Goal: Information Seeking & Learning: Learn about a topic

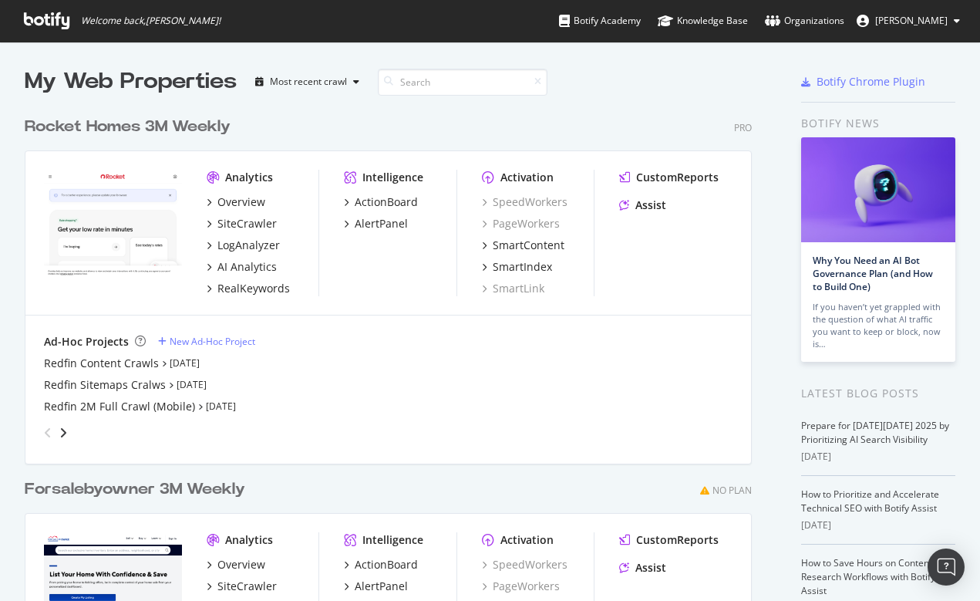
scroll to position [601, 980]
click at [254, 221] on div "SiteCrawler" at bounding box center [247, 223] width 59 height 15
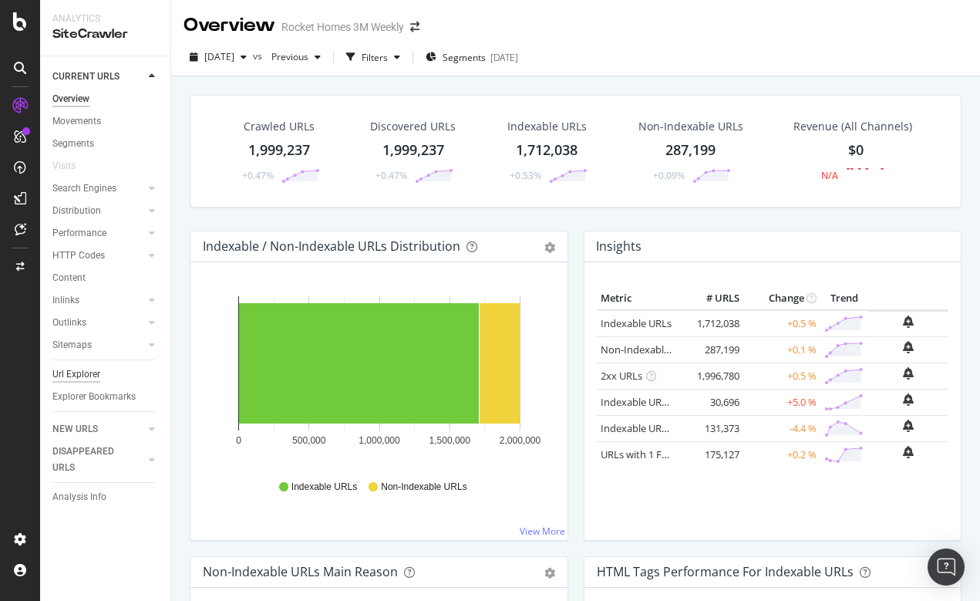
click at [87, 373] on div "Url Explorer" at bounding box center [76, 374] width 48 height 16
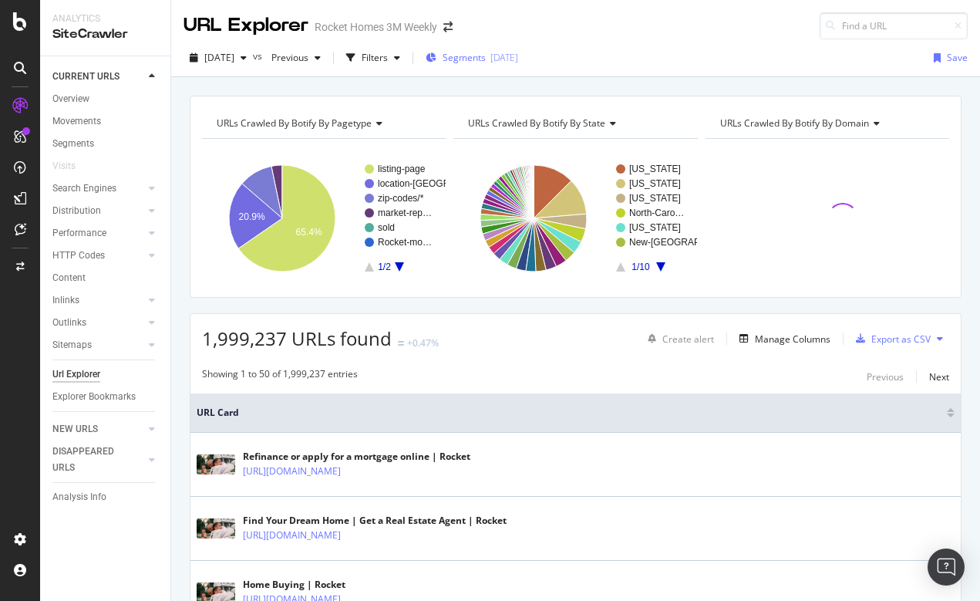
click at [483, 58] on span "Segments" at bounding box center [464, 57] width 43 height 13
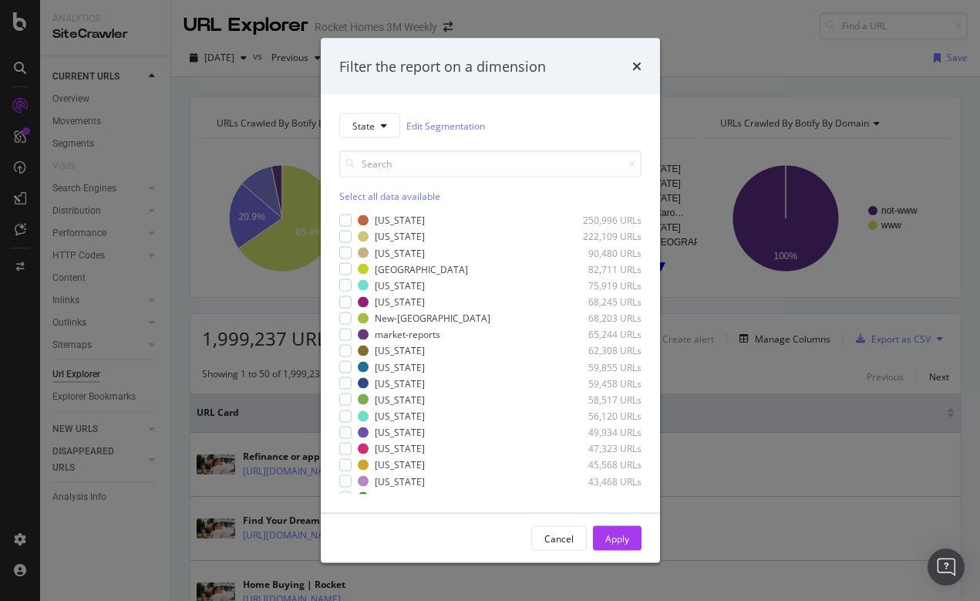
click at [697, 56] on div "Filter the report on a dimension State Edit Segmentation Select all data availa…" at bounding box center [490, 300] width 980 height 601
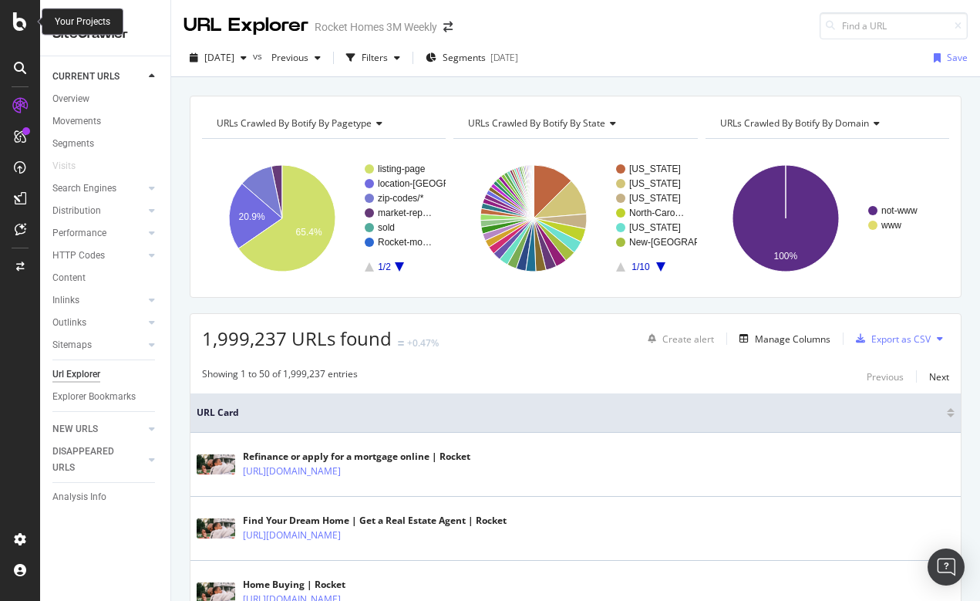
click at [15, 25] on icon at bounding box center [20, 21] width 14 height 19
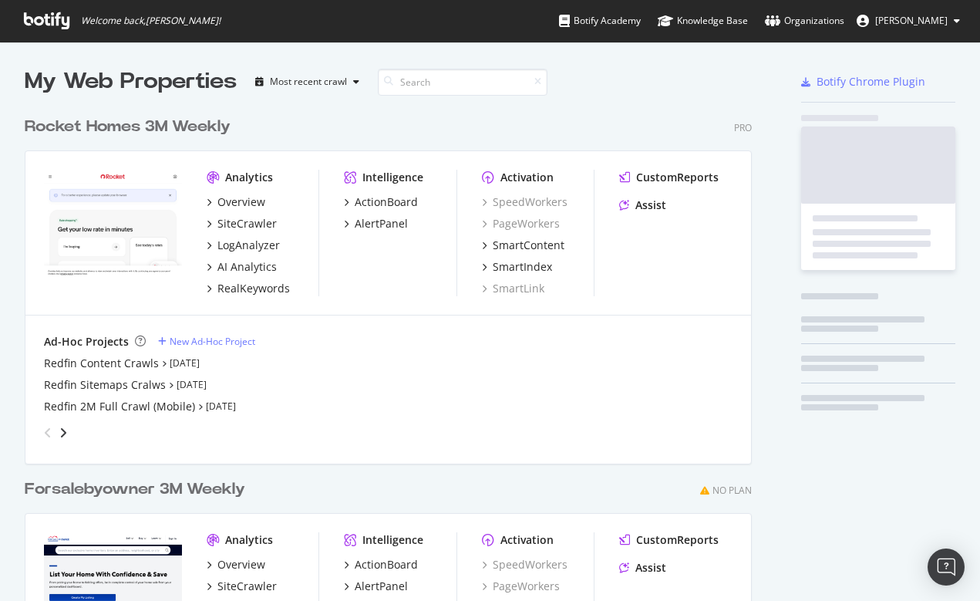
scroll to position [601, 980]
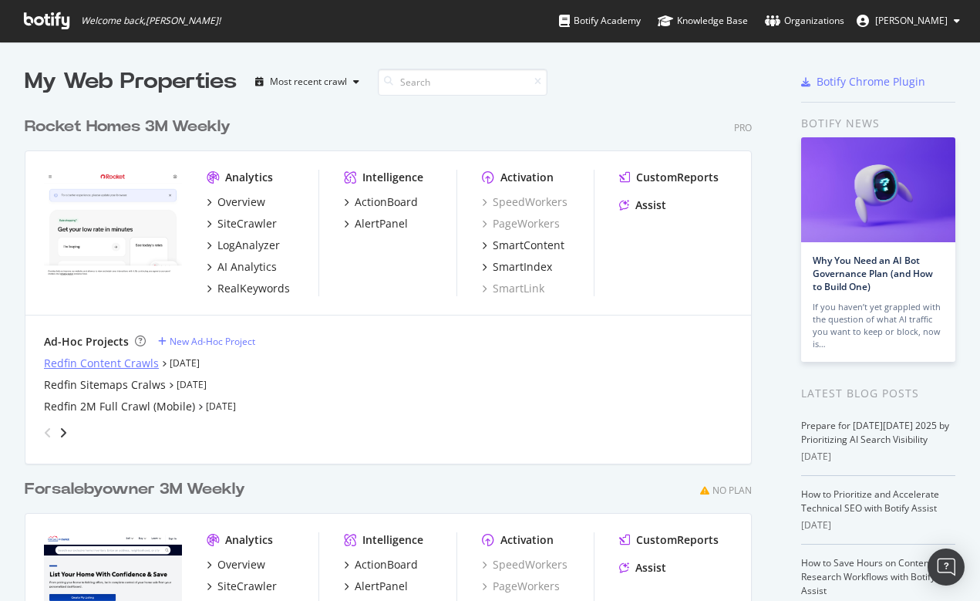
click at [100, 363] on div "Redfin Content Crawls" at bounding box center [101, 363] width 115 height 15
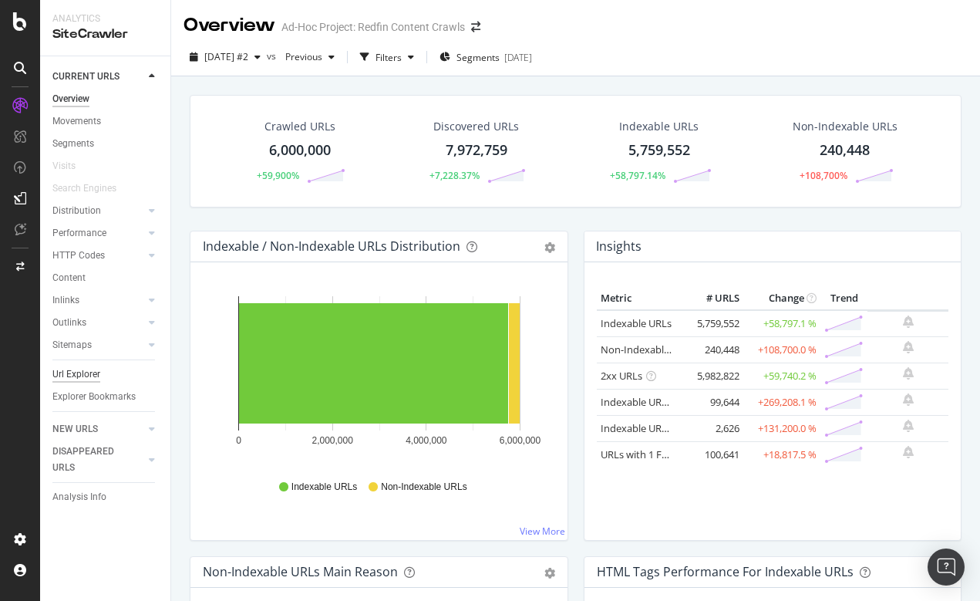
click at [71, 373] on div "Url Explorer" at bounding box center [76, 374] width 48 height 16
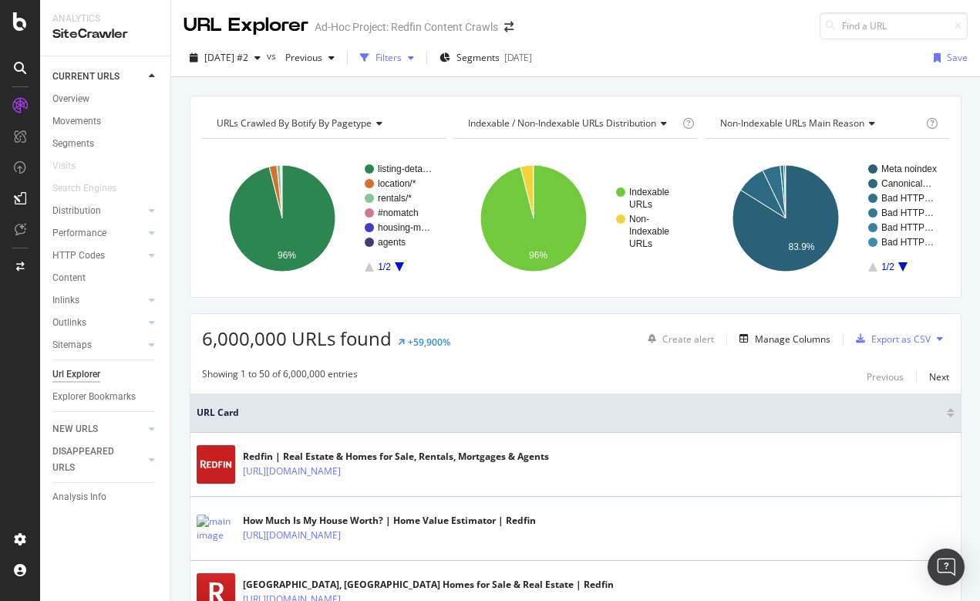
click at [402, 59] on div "Filters" at bounding box center [389, 57] width 26 height 13
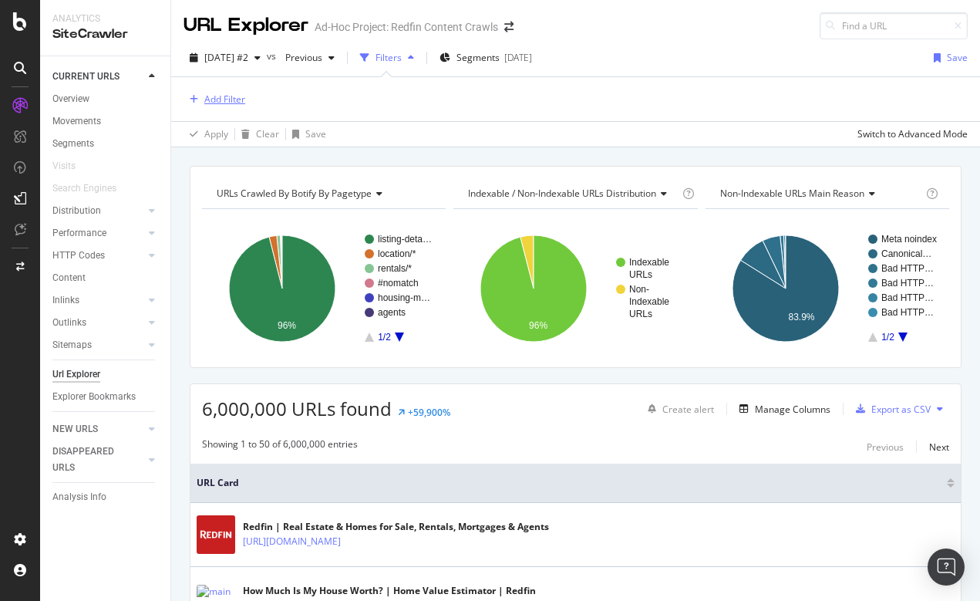
click at [241, 100] on div "Add Filter" at bounding box center [224, 99] width 41 height 13
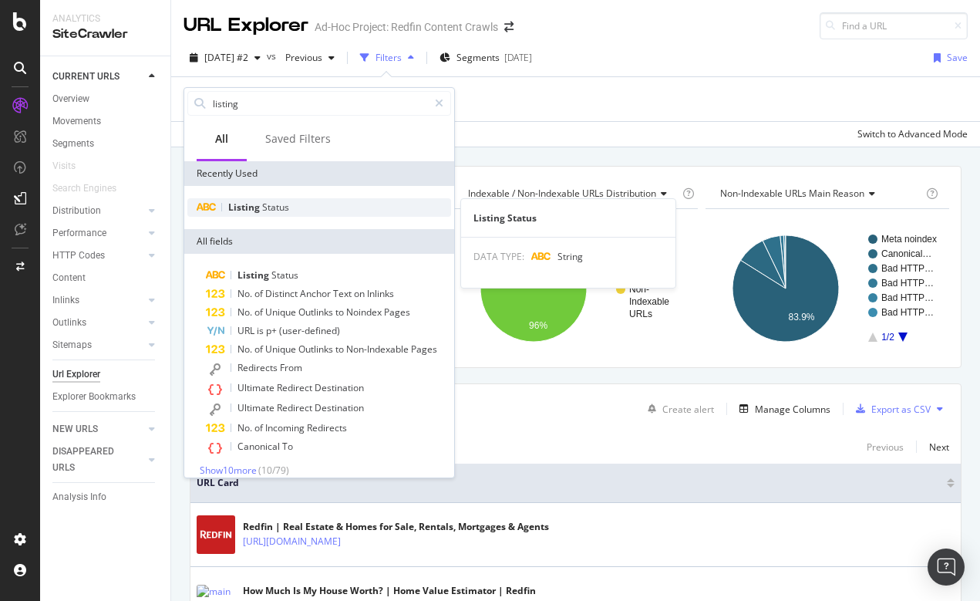
type input "listing"
click at [252, 204] on span "Listing" at bounding box center [245, 207] width 34 height 13
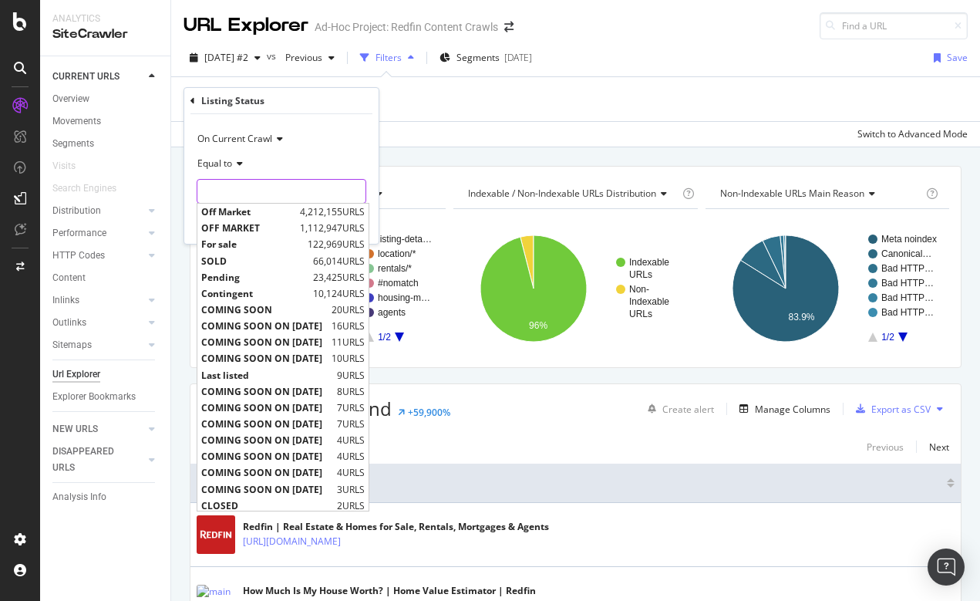
click at [229, 196] on input "text" at bounding box center [281, 191] width 168 height 25
click at [228, 242] on span "For sale" at bounding box center [252, 244] width 103 height 13
type input "For sale"
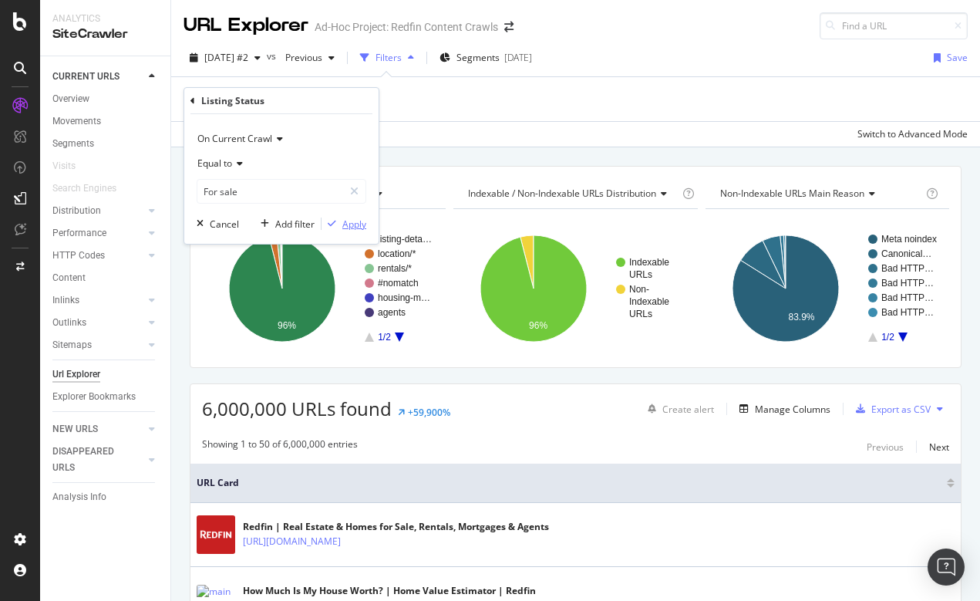
click at [350, 226] on div "Apply" at bounding box center [354, 224] width 24 height 13
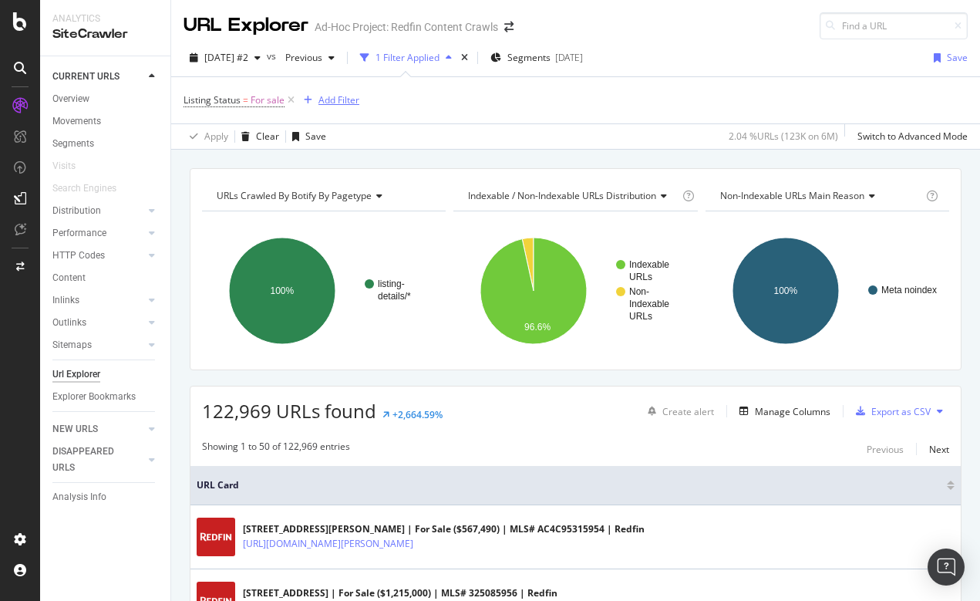
click at [334, 98] on div "Add Filter" at bounding box center [339, 99] width 41 height 13
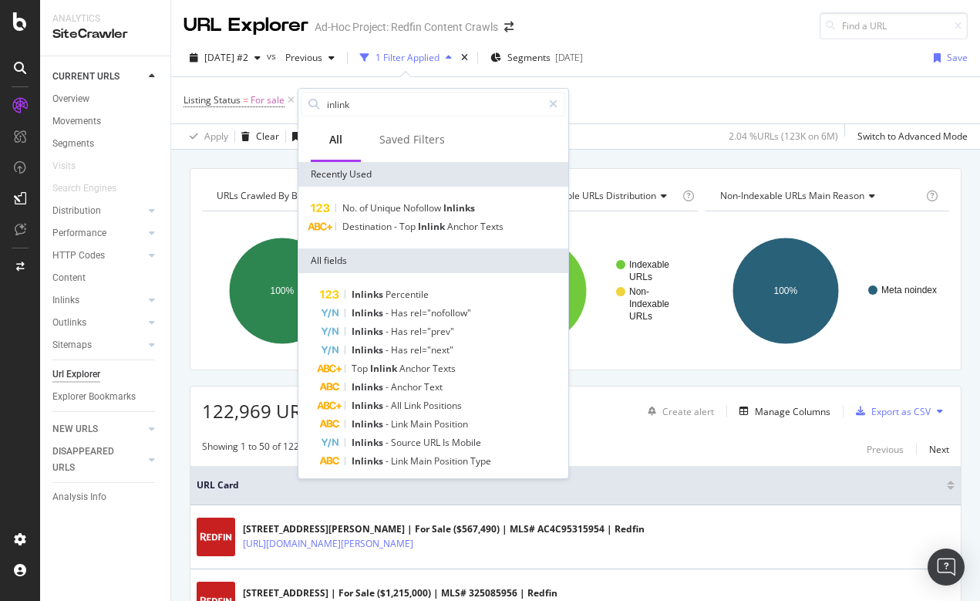
type input "inline"
drag, startPoint x: 350, startPoint y: 135, endPoint x: 412, endPoint y: 242, distance: 123.7
click at [412, 242] on div "No. of Unique Nofollow Inlinks Destination - Top Inlink Anchor Texts" at bounding box center [434, 218] width 270 height 62
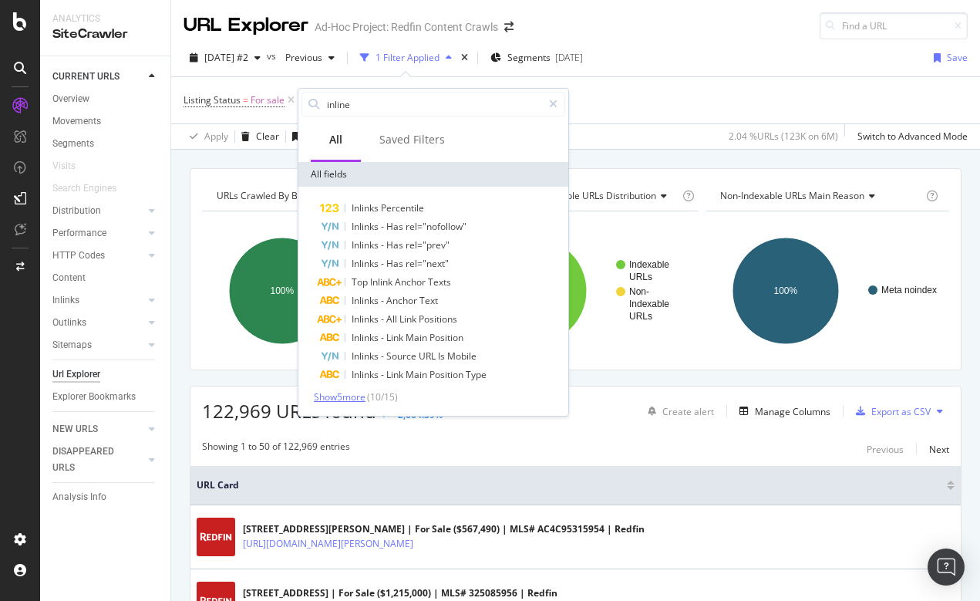
click at [356, 396] on span "Show 5 more" at bounding box center [340, 396] width 52 height 13
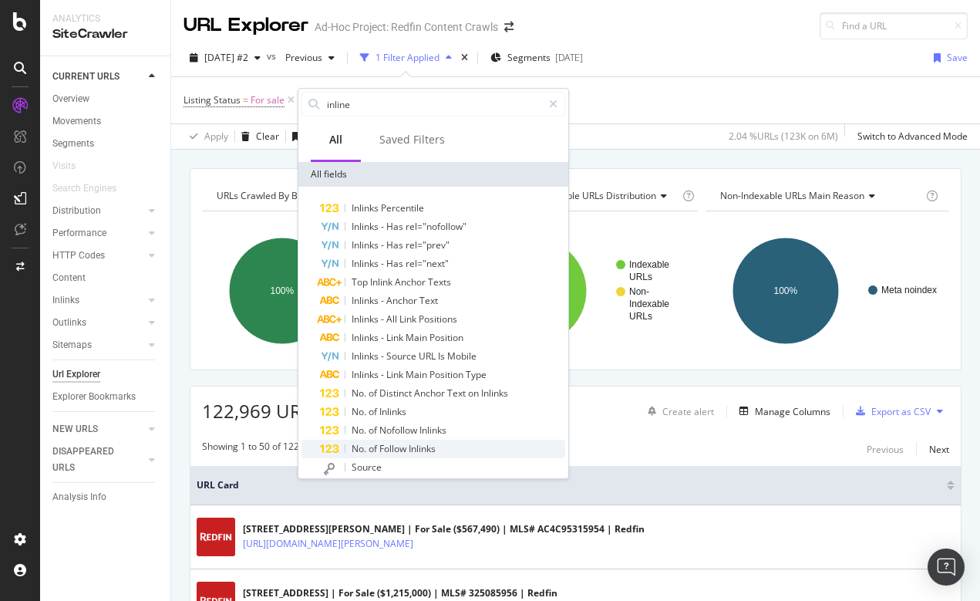
click at [394, 451] on span "Follow" at bounding box center [394, 448] width 29 height 13
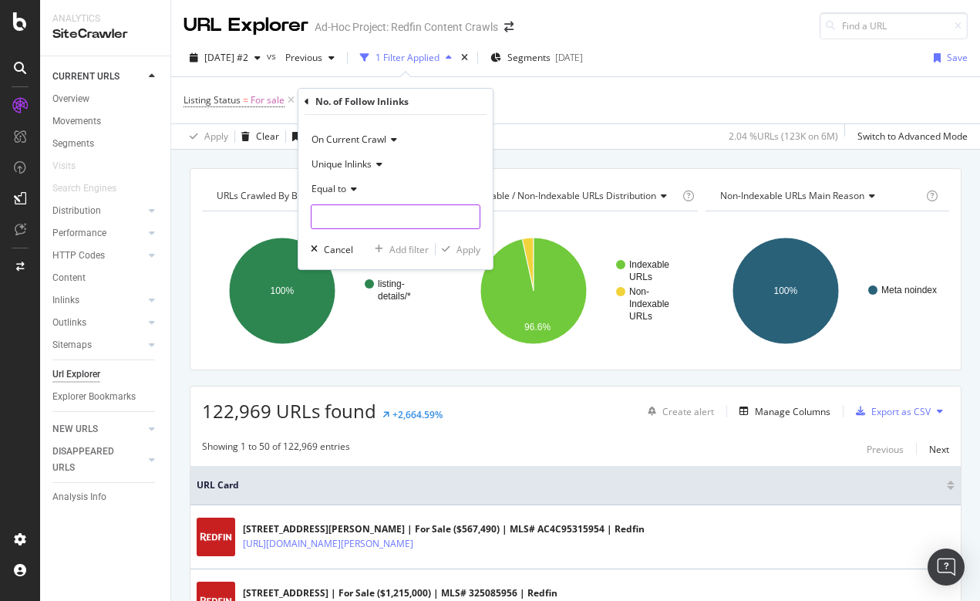
click at [359, 214] on input "number" at bounding box center [396, 216] width 170 height 25
click at [344, 192] on span "Equal to" at bounding box center [329, 188] width 35 height 13
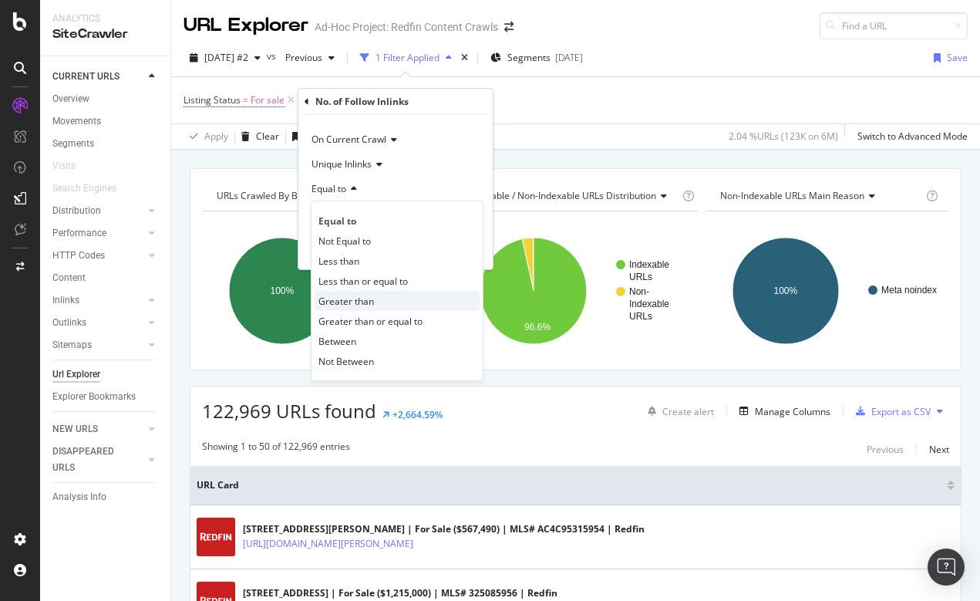
click at [349, 299] on span "Greater than" at bounding box center [347, 301] width 56 height 13
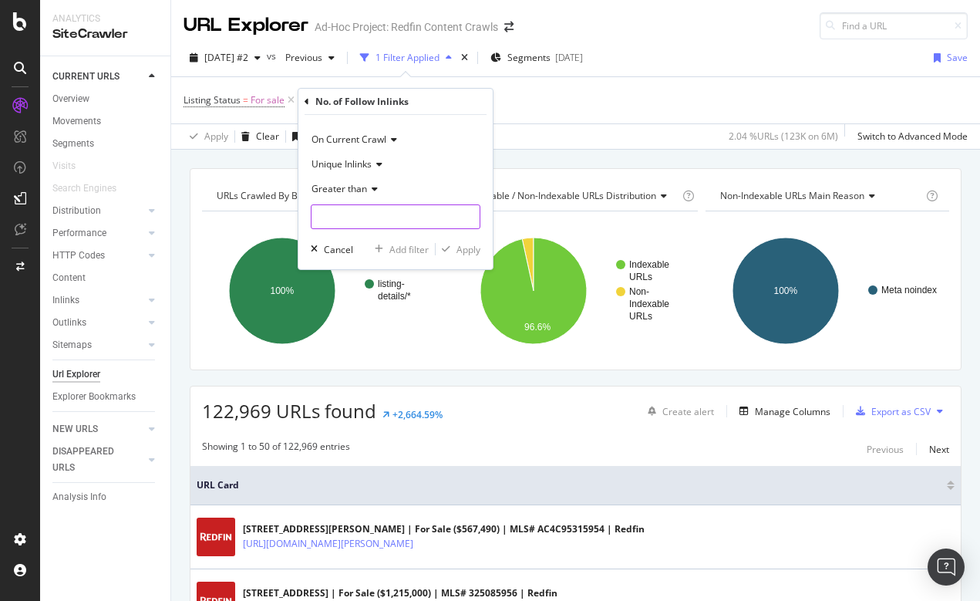
click at [346, 218] on input "number" at bounding box center [396, 216] width 170 height 25
type input "50"
click at [454, 250] on div "button" at bounding box center [446, 249] width 21 height 9
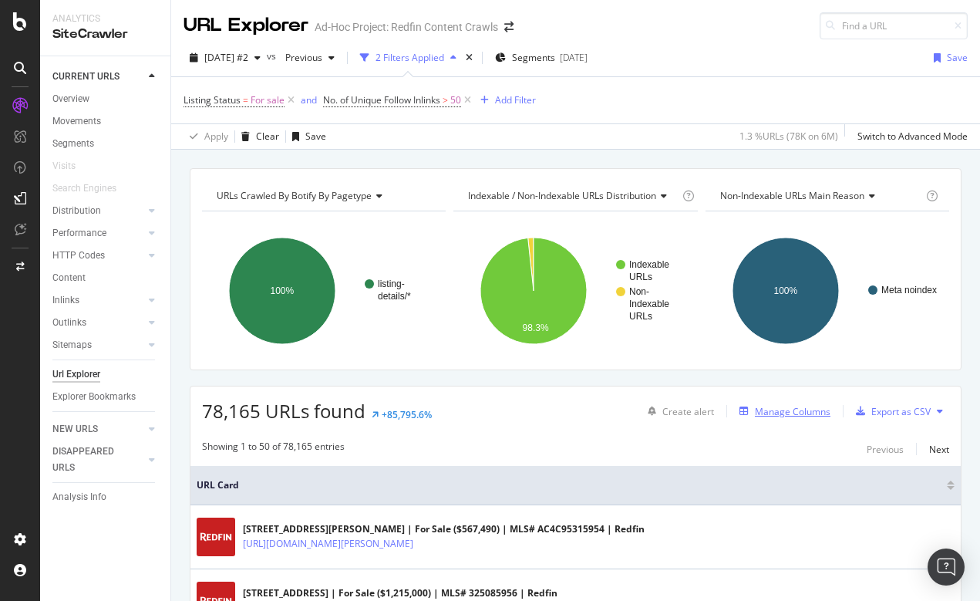
click at [774, 410] on div "Manage Columns" at bounding box center [793, 411] width 76 height 13
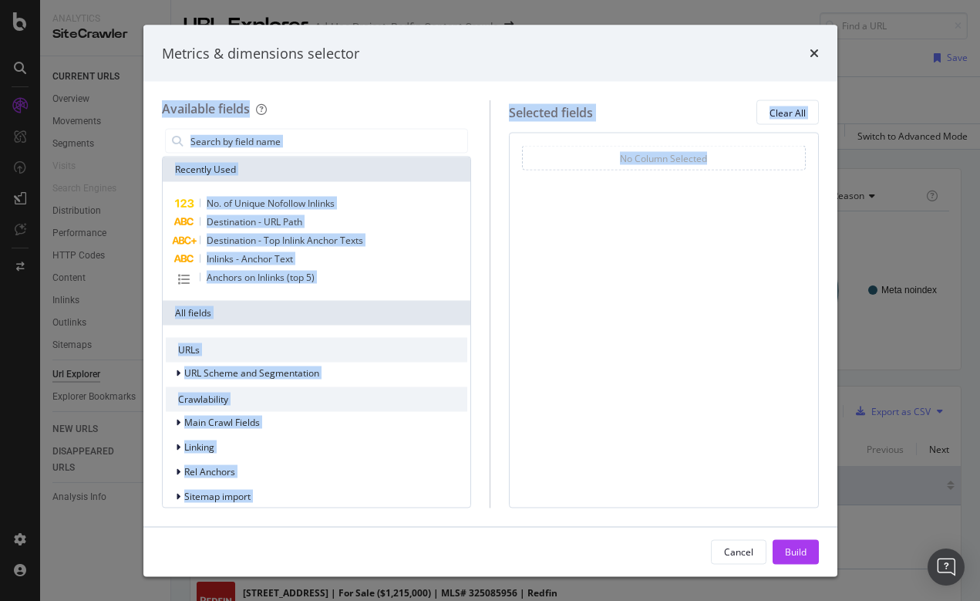
drag, startPoint x: 434, startPoint y: 46, endPoint x: 602, endPoint y: 159, distance: 202.8
click at [602, 160] on div "Metrics & dimensions selector Available fields Recently Used No. of Unique Nofo…" at bounding box center [490, 301] width 694 height 552
click at [321, 133] on input "modal" at bounding box center [328, 141] width 279 height 23
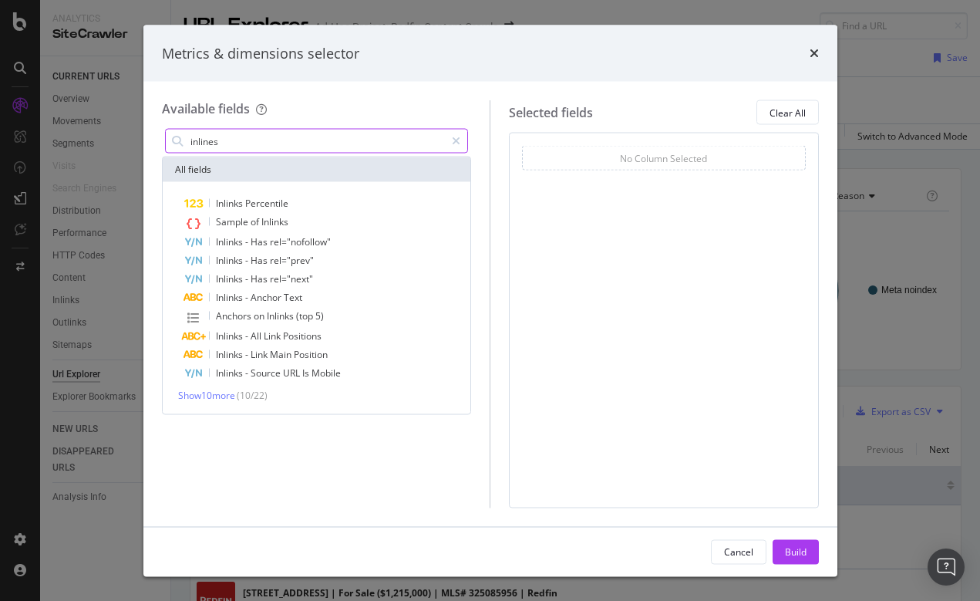
drag, startPoint x: 279, startPoint y: 137, endPoint x: 209, endPoint y: 136, distance: 70.2
click at [209, 136] on input "inlines" at bounding box center [317, 141] width 257 height 23
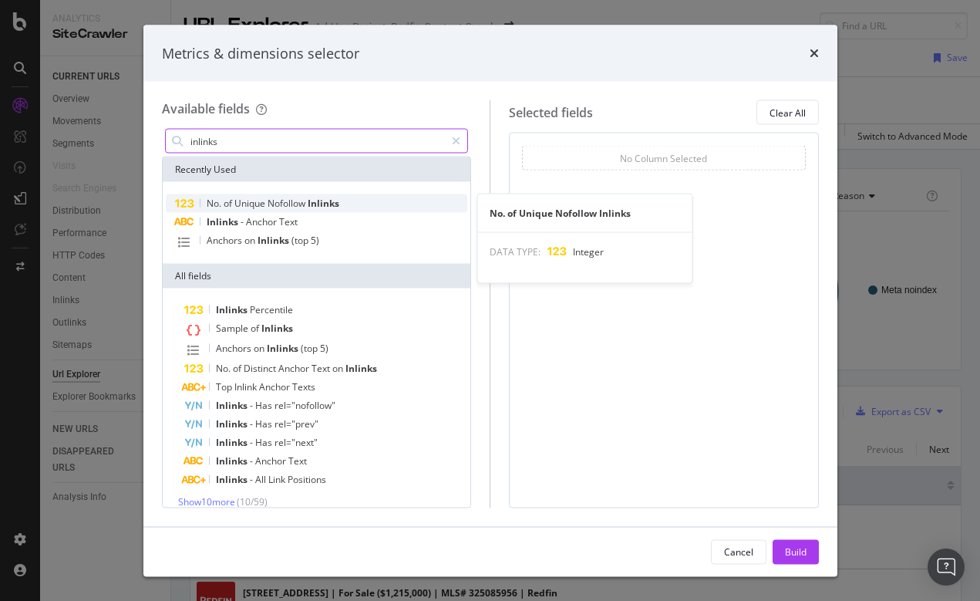
type input "inlinks"
click at [274, 197] on span "Nofollow" at bounding box center [288, 203] width 40 height 13
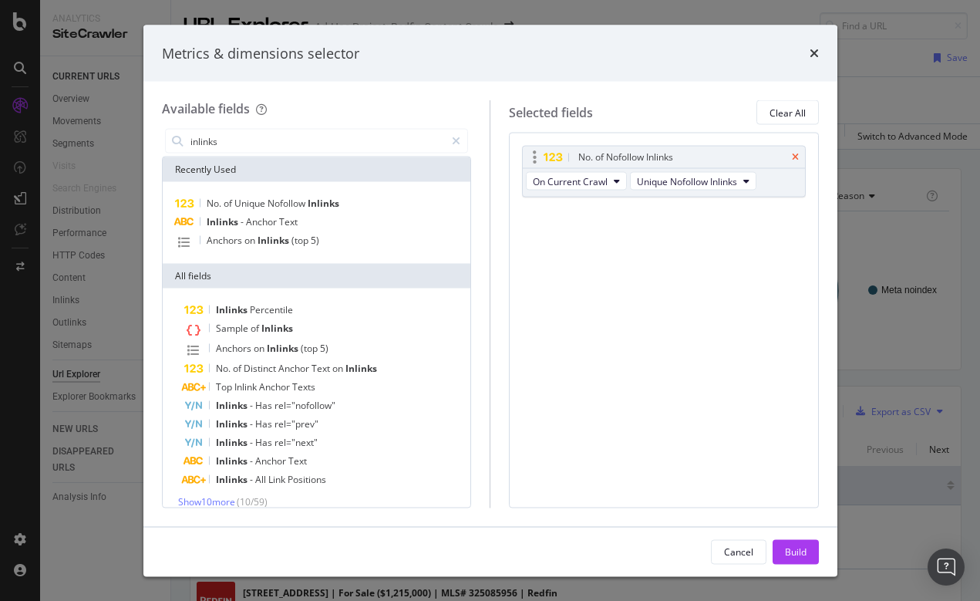
click at [797, 156] on icon "times" at bounding box center [795, 157] width 7 height 9
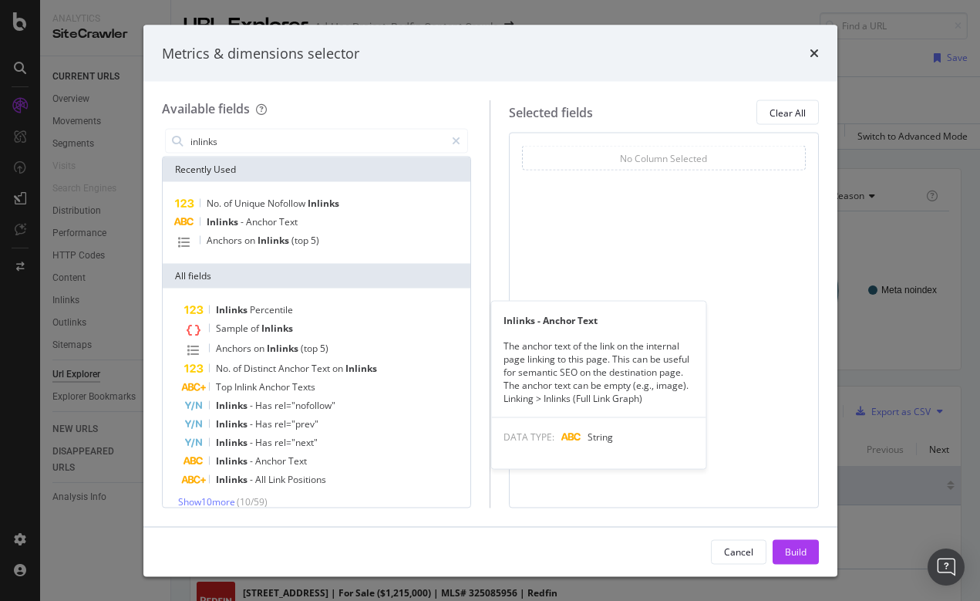
scroll to position [1, 0]
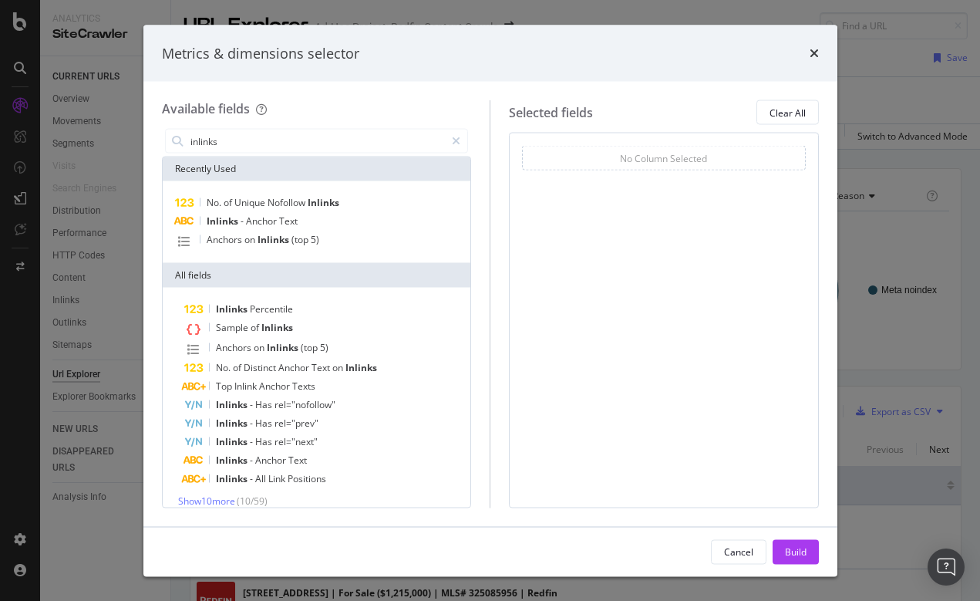
drag, startPoint x: 420, startPoint y: 49, endPoint x: 631, endPoint y: 49, distance: 210.6
click at [631, 49] on div "Metrics & dimensions selector" at bounding box center [490, 53] width 657 height 20
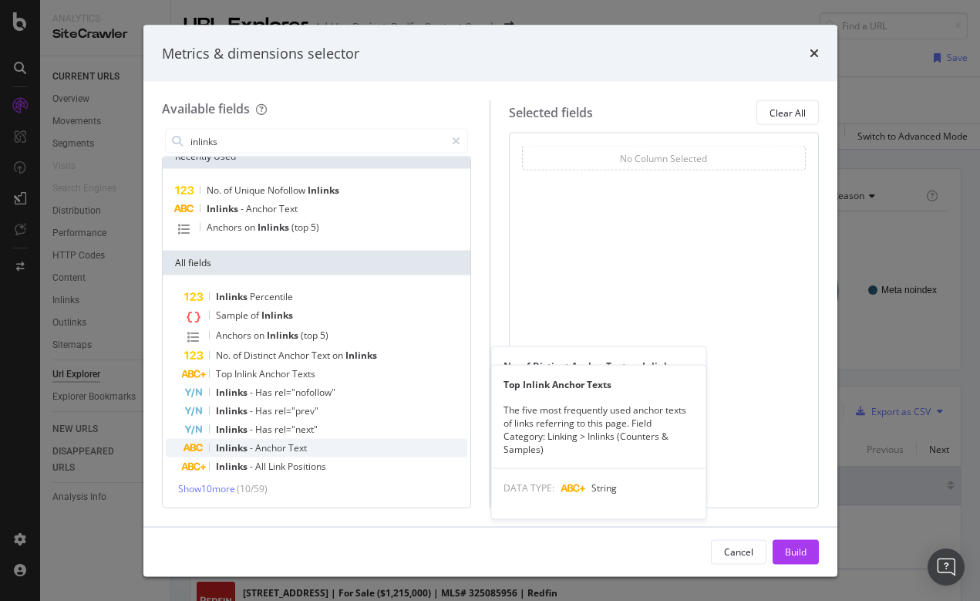
scroll to position [12, 0]
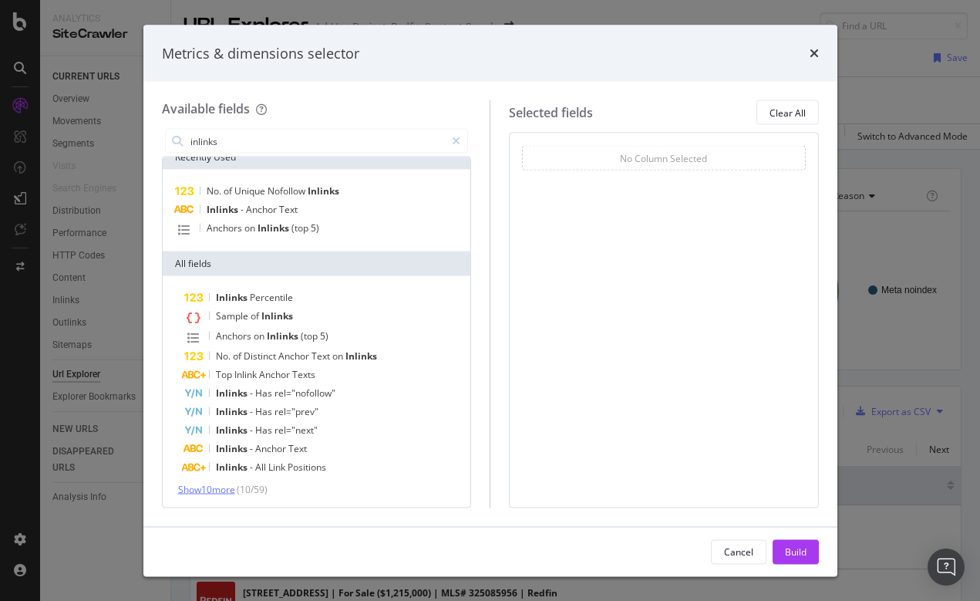
click at [224, 491] on span "Show 10 more" at bounding box center [206, 489] width 57 height 13
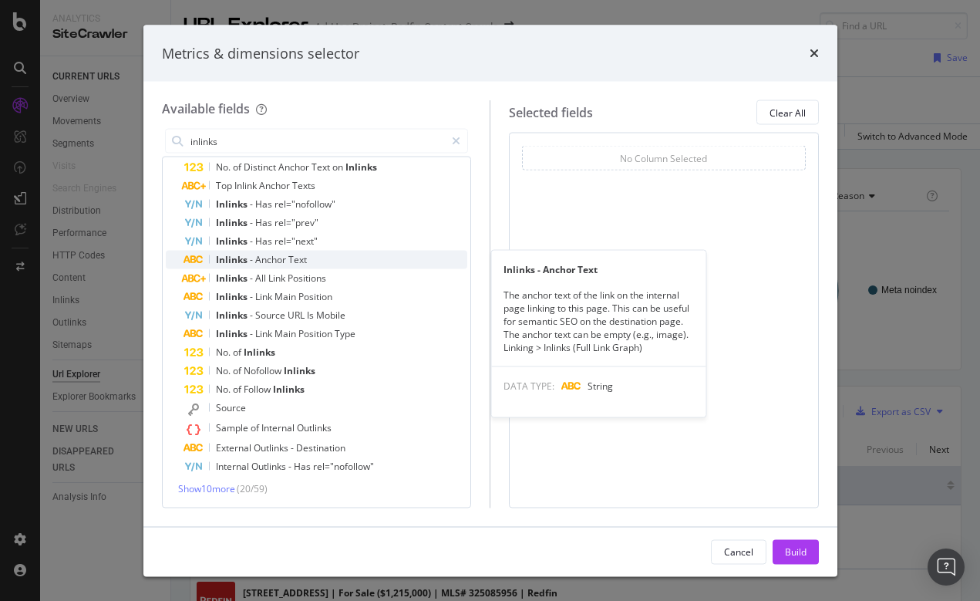
scroll to position [201, 0]
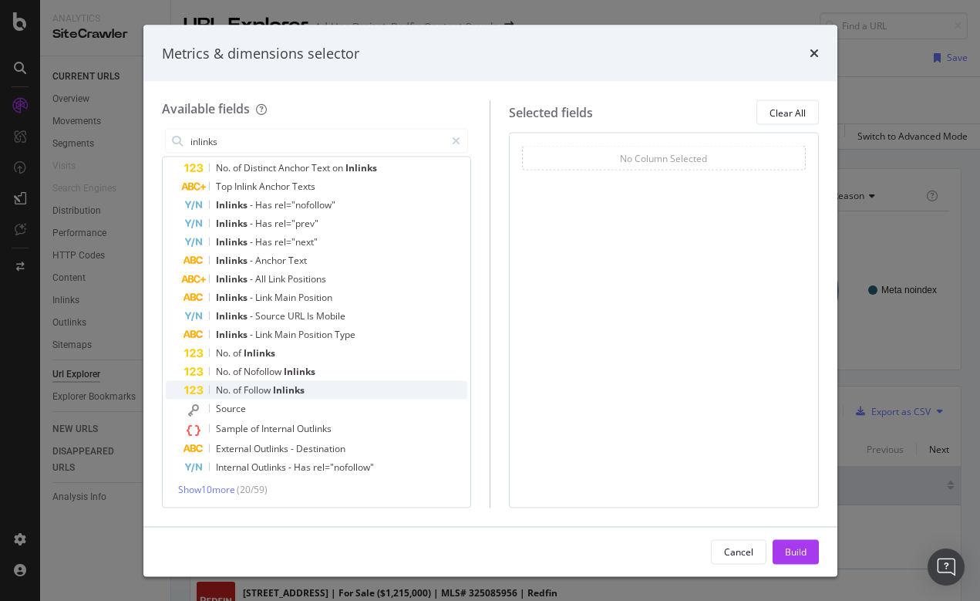
click at [265, 389] on span "Follow" at bounding box center [258, 389] width 29 height 13
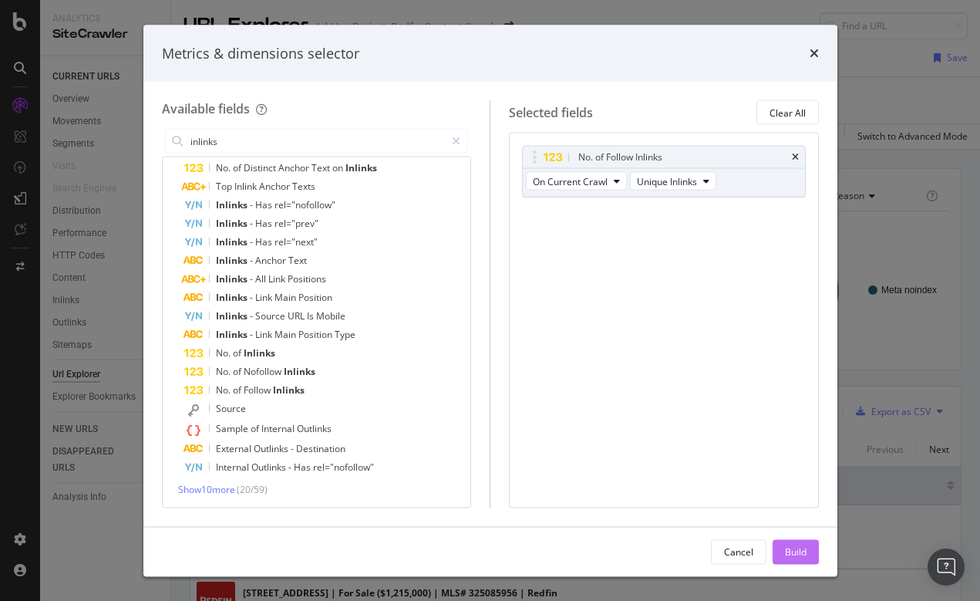
click at [788, 554] on div "Build" at bounding box center [796, 551] width 22 height 13
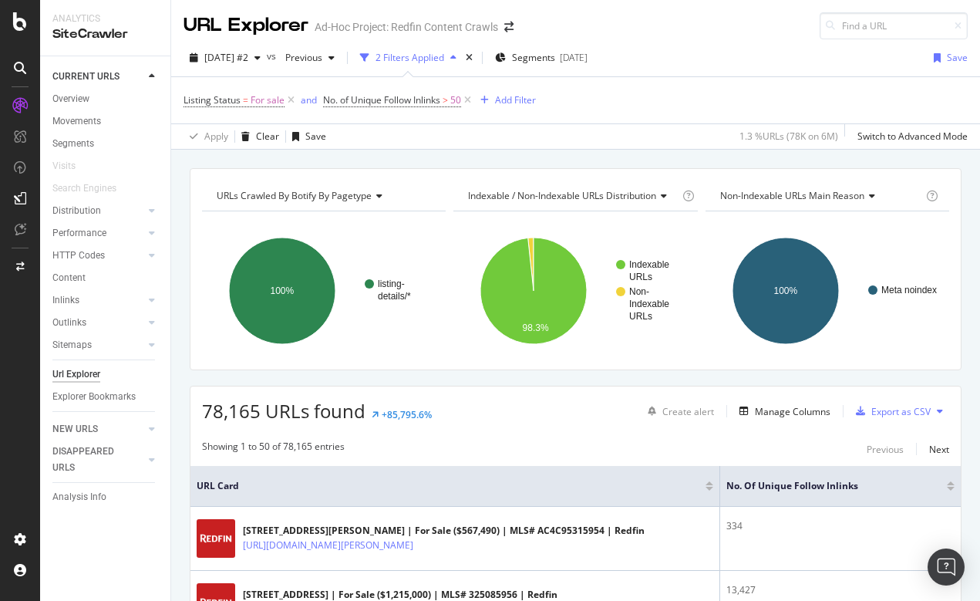
click at [951, 487] on div at bounding box center [951, 489] width 8 height 4
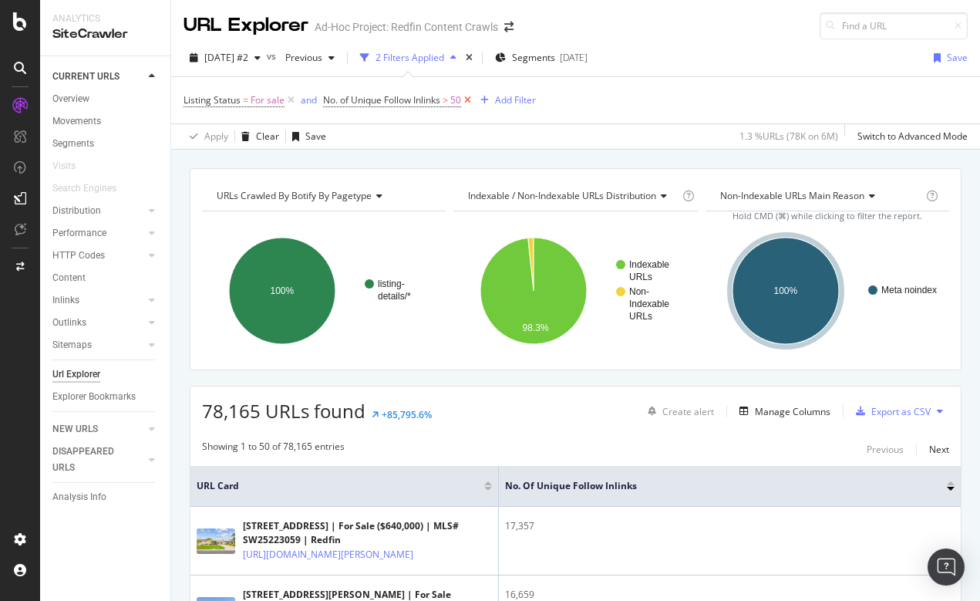
click at [465, 102] on icon at bounding box center [467, 100] width 13 height 15
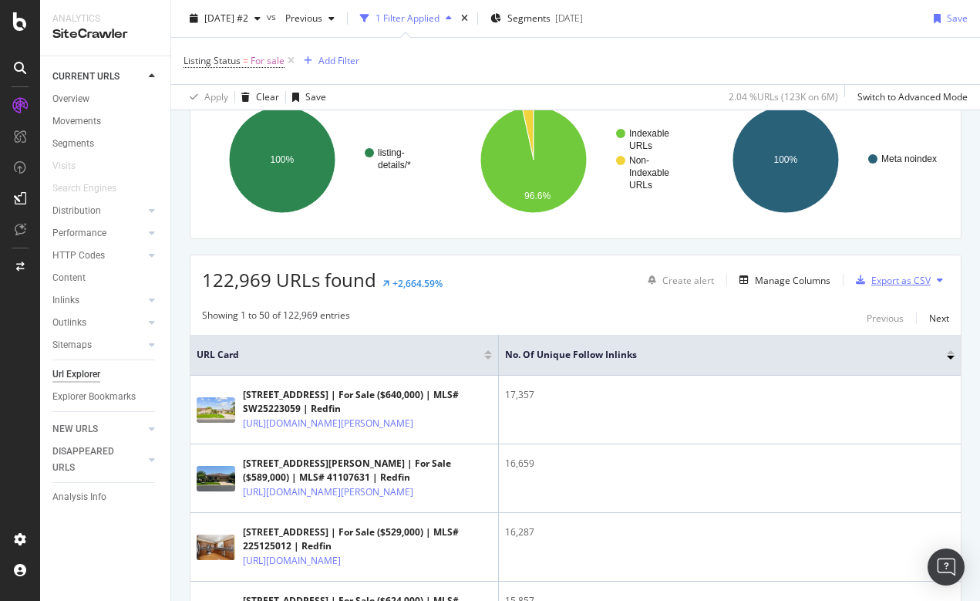
scroll to position [132, 0]
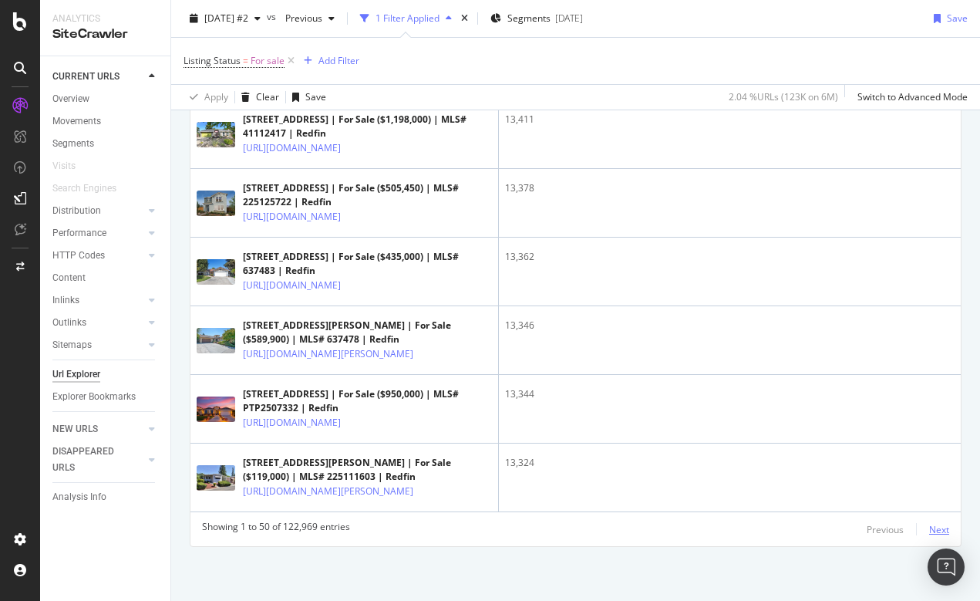
click at [943, 530] on div "Next" at bounding box center [939, 529] width 20 height 13
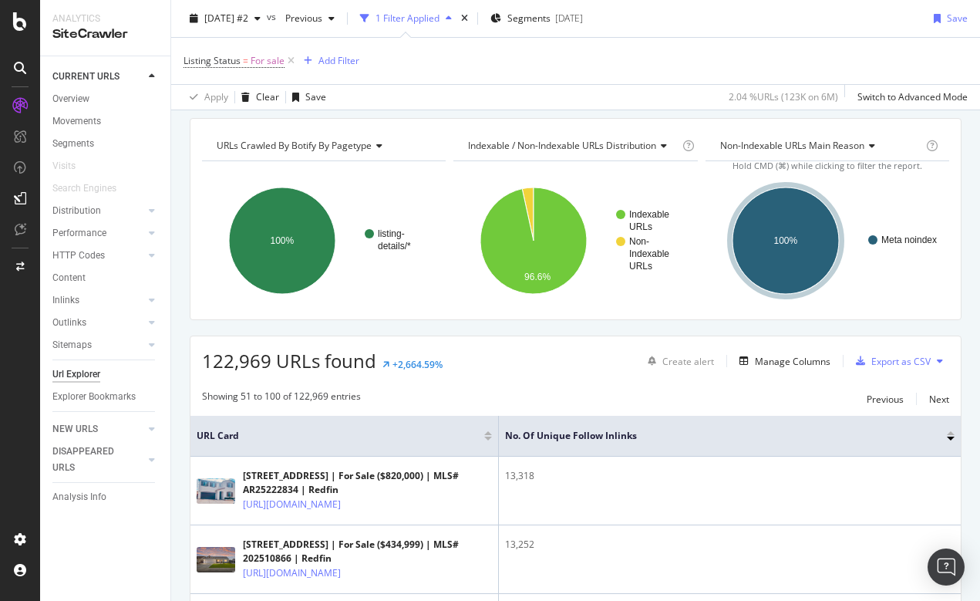
scroll to position [54, 0]
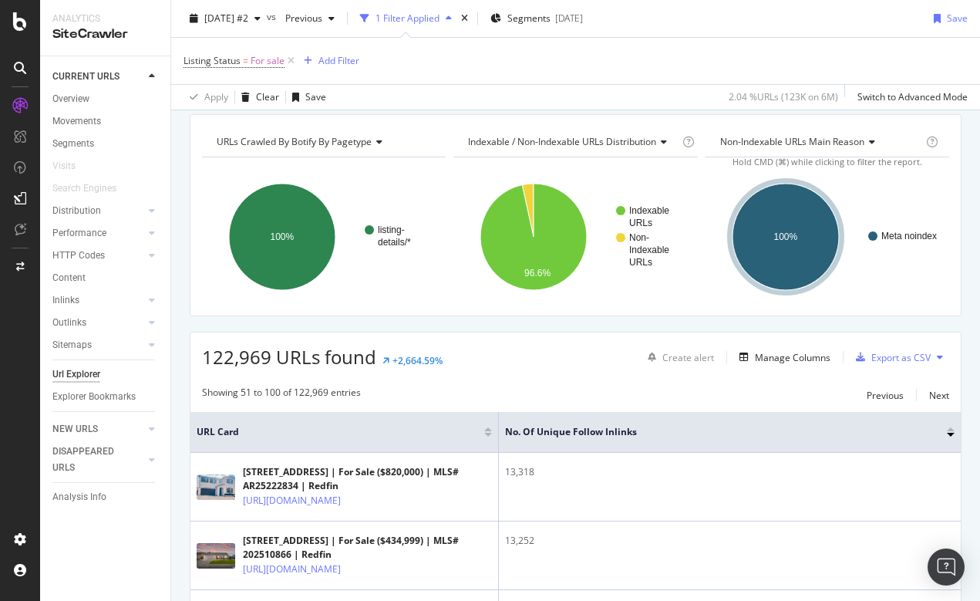
click at [951, 428] on div at bounding box center [951, 429] width 8 height 4
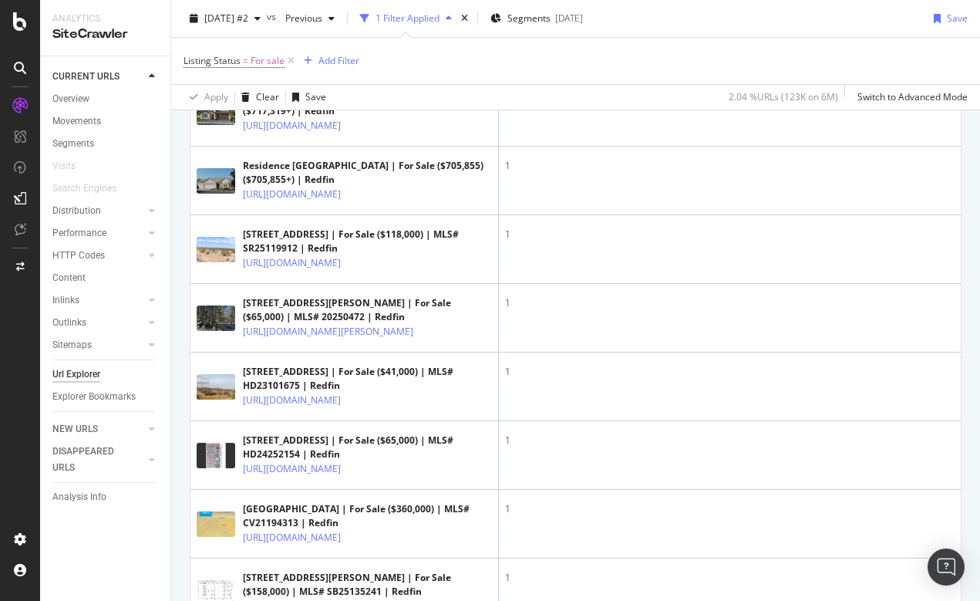
scroll to position [602, 0]
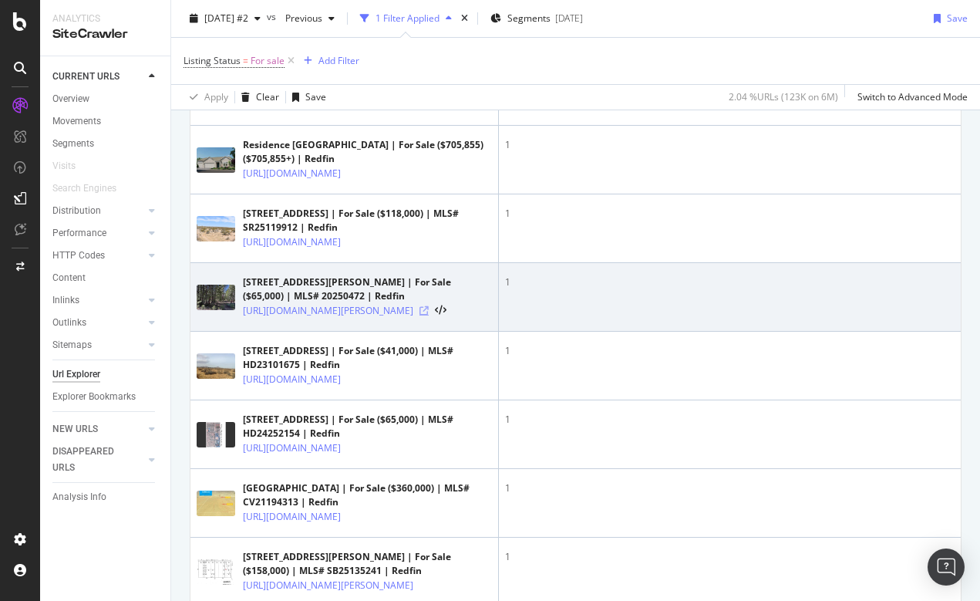
click at [429, 315] on icon at bounding box center [424, 310] width 9 height 9
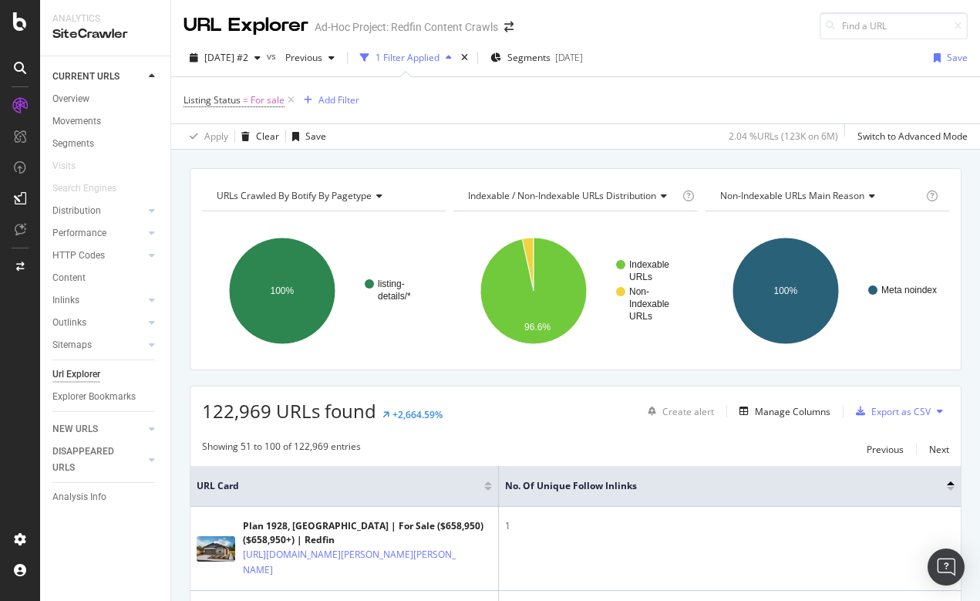
scroll to position [0, 0]
click at [332, 101] on div "Add Filter" at bounding box center [339, 99] width 41 height 13
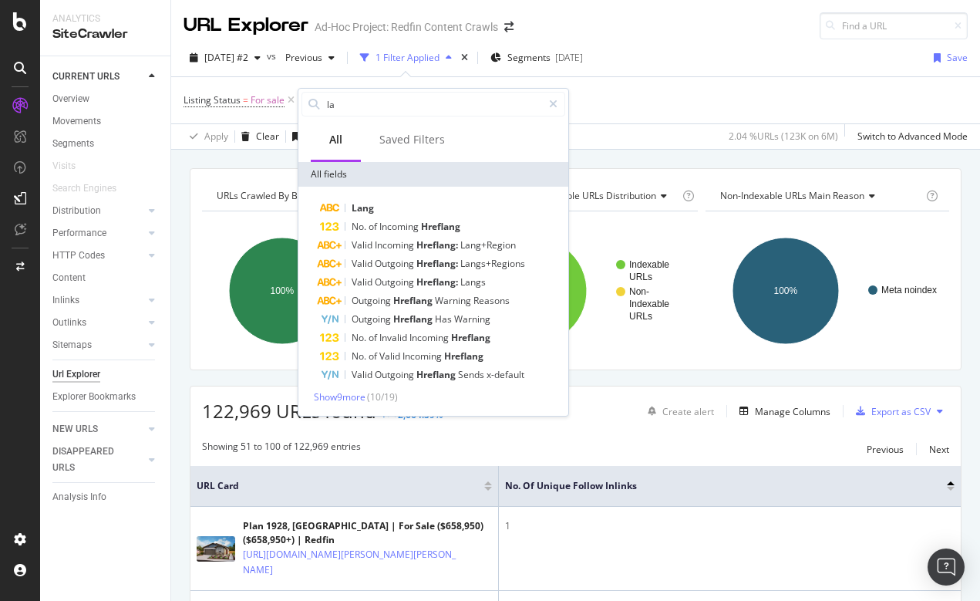
type input "l"
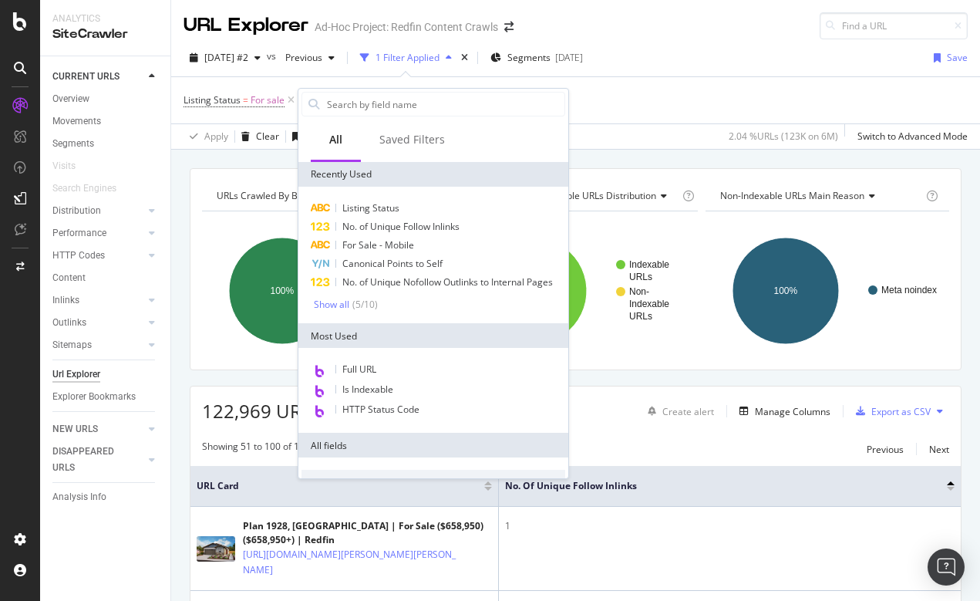
type input "o"
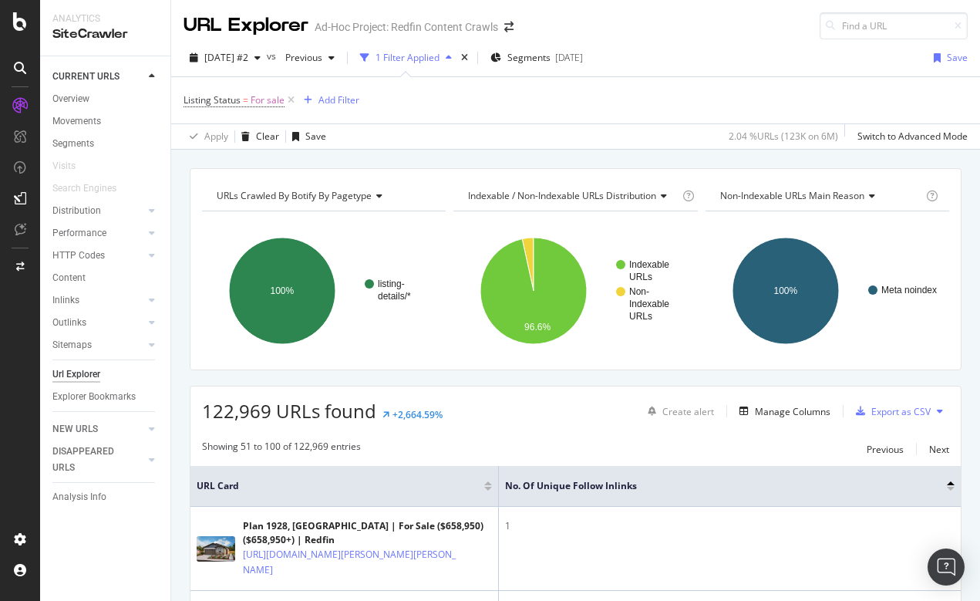
click at [745, 83] on div "Listing Status = For sale Add Filter" at bounding box center [576, 100] width 784 height 46
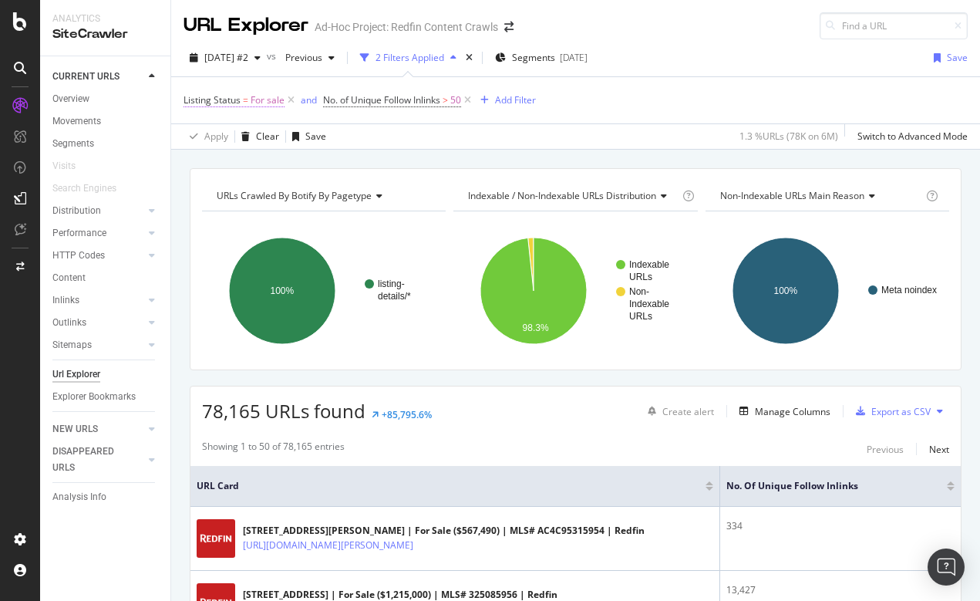
click at [238, 100] on span "Listing Status" at bounding box center [212, 99] width 57 height 13
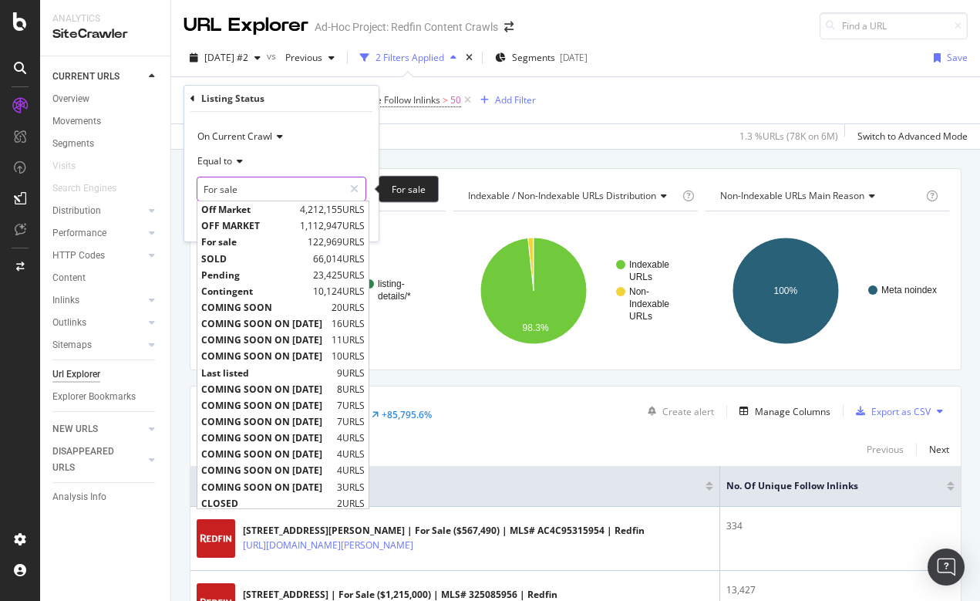
click at [246, 186] on input "For sale" at bounding box center [270, 189] width 146 height 25
click at [238, 211] on span "Off Market" at bounding box center [248, 209] width 95 height 13
type input "Off Market"
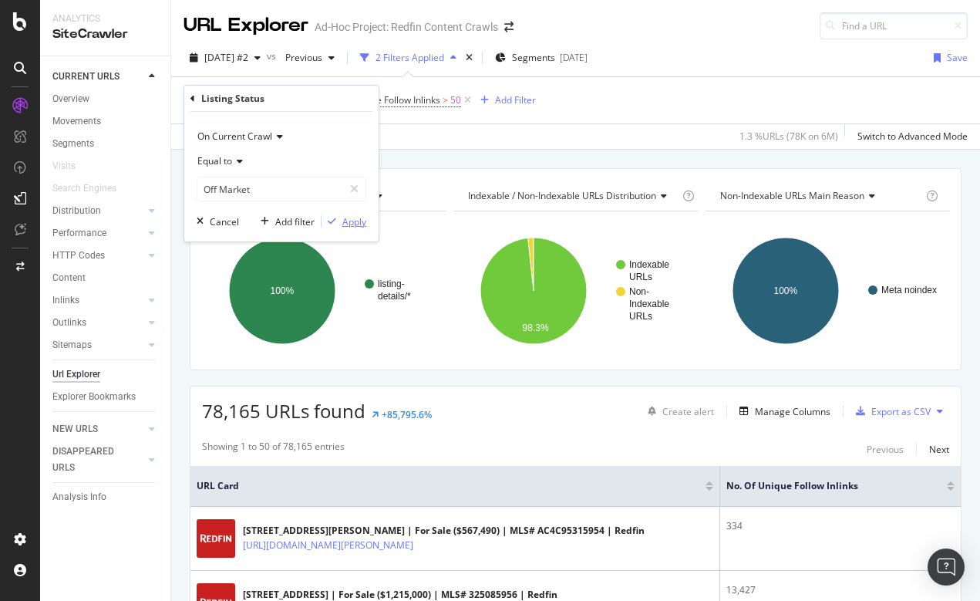
click at [356, 225] on div "Apply" at bounding box center [354, 221] width 24 height 13
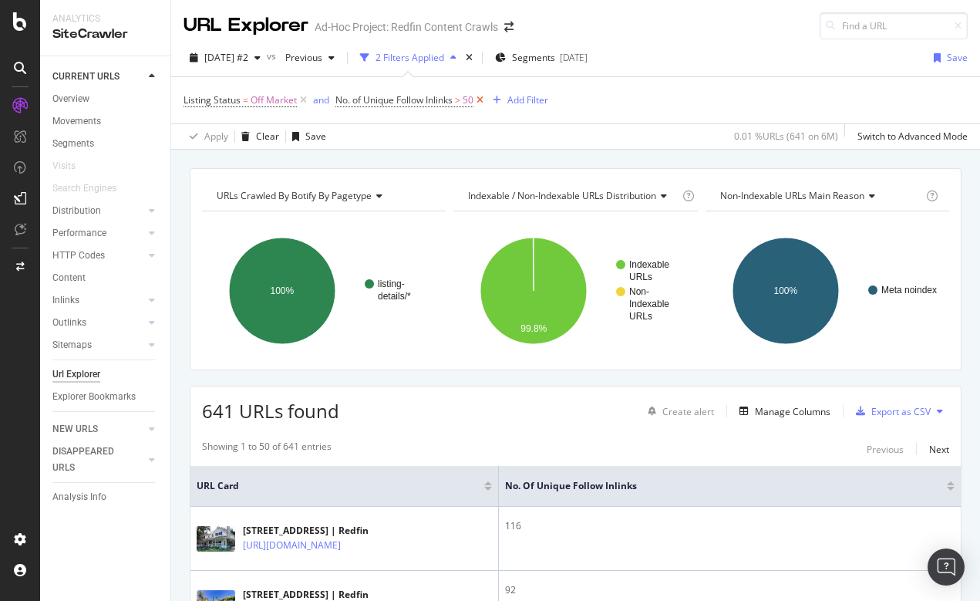
click at [484, 100] on icon at bounding box center [480, 100] width 13 height 15
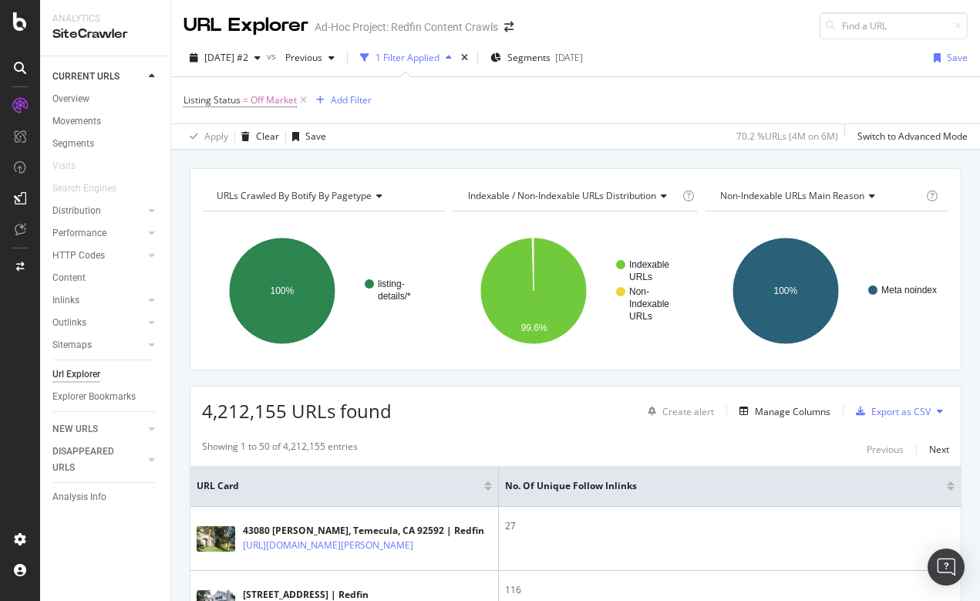
click at [952, 487] on div at bounding box center [951, 489] width 8 height 4
